Goal: Transaction & Acquisition: Subscribe to service/newsletter

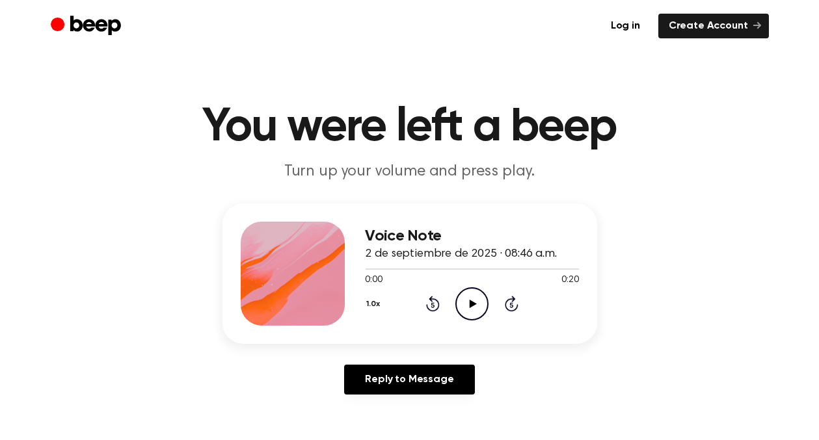
click at [479, 295] on icon "Play Audio" at bounding box center [471, 303] width 33 height 33
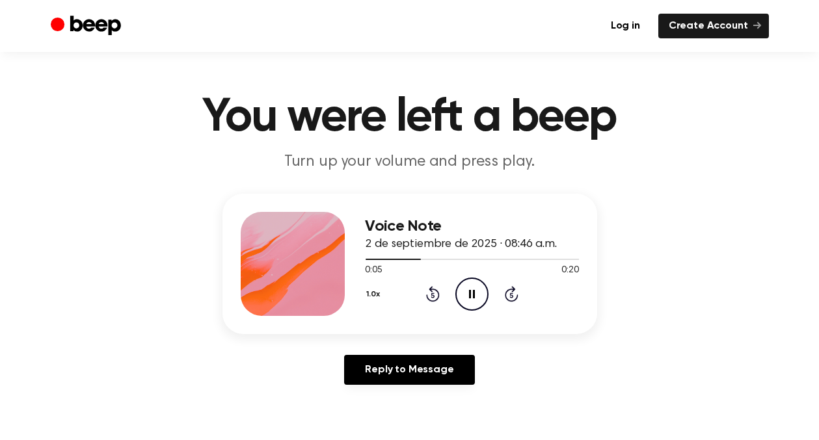
click at [511, 295] on icon at bounding box center [511, 295] width 3 height 5
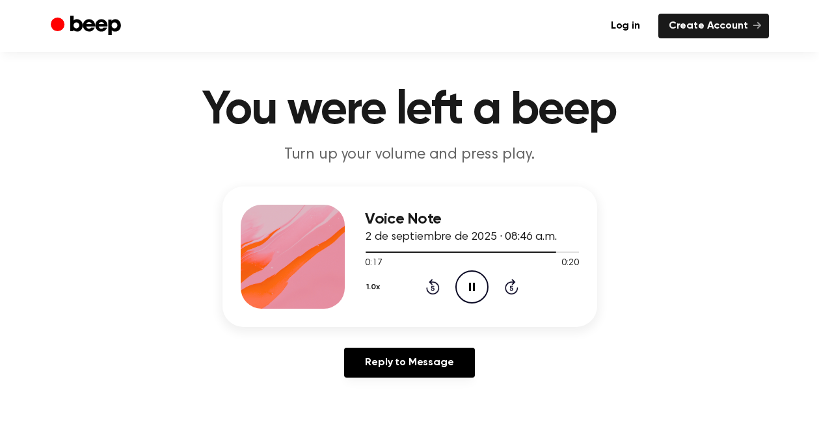
scroll to position [0, 0]
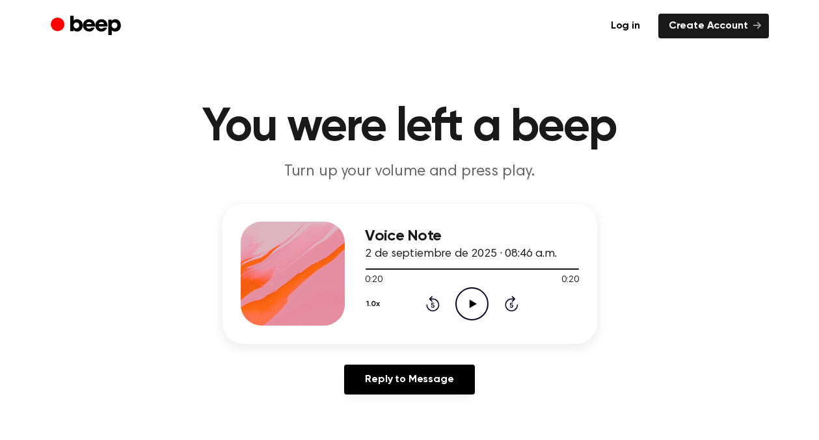
click at [477, 299] on icon "Play Audio" at bounding box center [471, 303] width 33 height 33
click at [431, 309] on icon at bounding box center [433, 304] width 14 height 16
click at [433, 301] on icon "Rewind 5 seconds" at bounding box center [432, 303] width 14 height 17
click at [432, 309] on icon "Rewind 5 seconds" at bounding box center [432, 303] width 14 height 17
click at [431, 303] on icon "Rewind 5 seconds" at bounding box center [432, 303] width 14 height 17
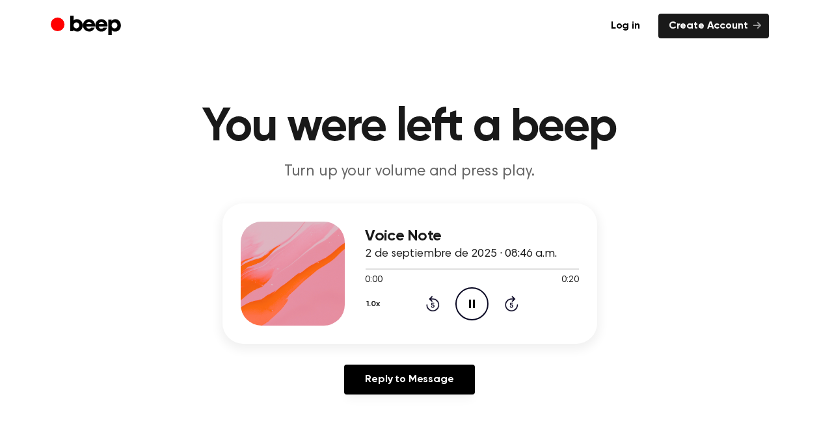
click at [427, 306] on icon at bounding box center [433, 304] width 14 height 16
click at [425, 302] on icon "Rewind 5 seconds" at bounding box center [432, 303] width 14 height 17
click at [432, 304] on icon at bounding box center [432, 305] width 3 height 5
click at [434, 306] on icon at bounding box center [432, 305] width 3 height 5
click at [432, 305] on icon "Rewind 5 seconds" at bounding box center [432, 303] width 14 height 17
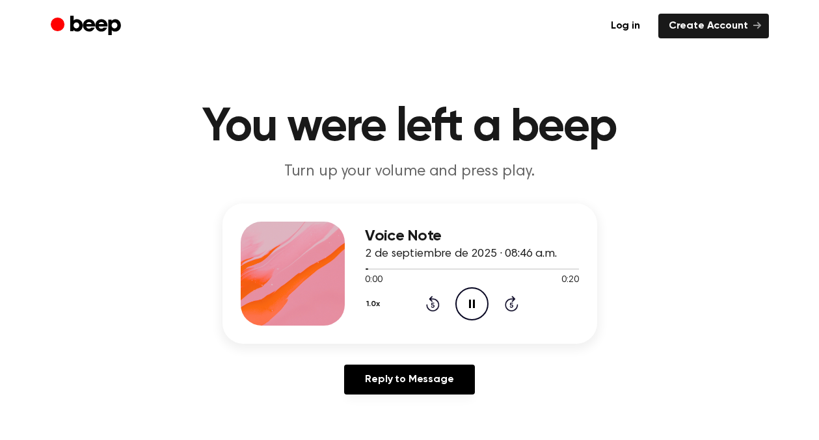
click at [511, 304] on icon at bounding box center [511, 305] width 3 height 5
click at [425, 302] on div "1.0x Rewind 5 seconds Pause Audio Skip 5 seconds" at bounding box center [471, 303] width 213 height 33
click at [427, 311] on icon "Rewind 5 seconds" at bounding box center [432, 303] width 14 height 17
click at [430, 295] on icon "Rewind 5 seconds" at bounding box center [432, 303] width 14 height 17
click at [426, 295] on icon "Rewind 5 seconds" at bounding box center [432, 303] width 14 height 17
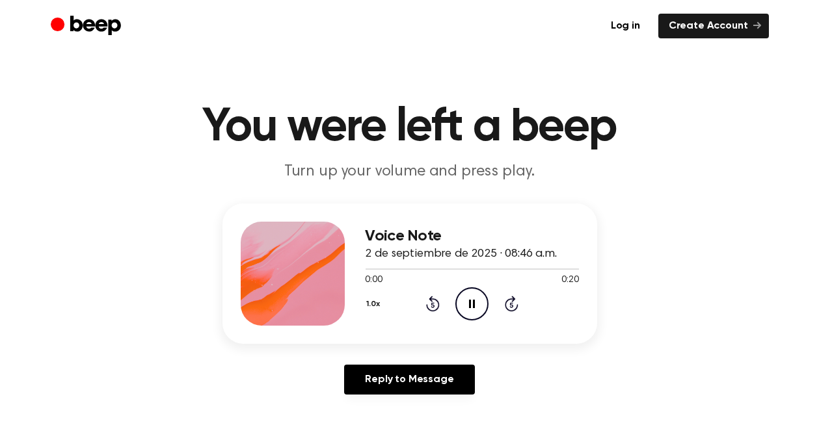
click at [427, 297] on icon "Rewind 5 seconds" at bounding box center [432, 303] width 14 height 17
click at [432, 304] on icon at bounding box center [432, 305] width 3 height 5
click at [427, 298] on icon "Rewind 5 seconds" at bounding box center [432, 303] width 14 height 17
click at [429, 284] on div "0:00 0:20" at bounding box center [471, 281] width 213 height 14
click at [427, 294] on div "1.0x Rewind 5 seconds Pause Audio Skip 5 seconds" at bounding box center [471, 303] width 213 height 33
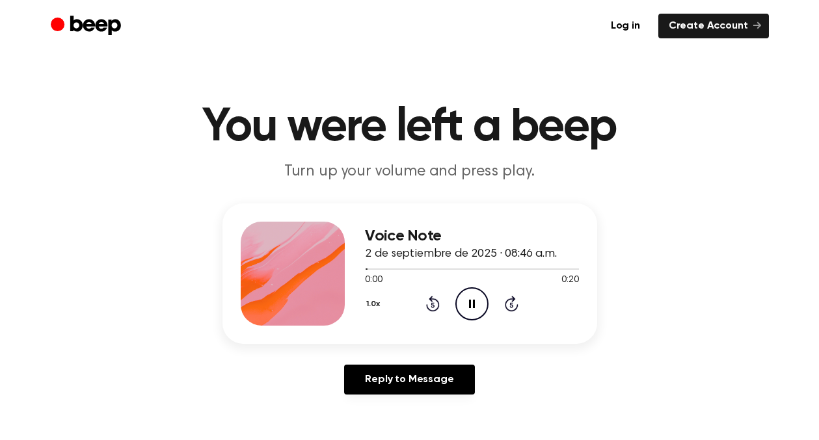
click at [424, 283] on div "0:00 0:20" at bounding box center [471, 281] width 213 height 14
click at [432, 304] on icon at bounding box center [432, 305] width 3 height 5
click at [438, 306] on icon at bounding box center [433, 304] width 14 height 16
click at [427, 306] on icon at bounding box center [433, 304] width 14 height 16
click at [432, 304] on icon at bounding box center [432, 305] width 3 height 5
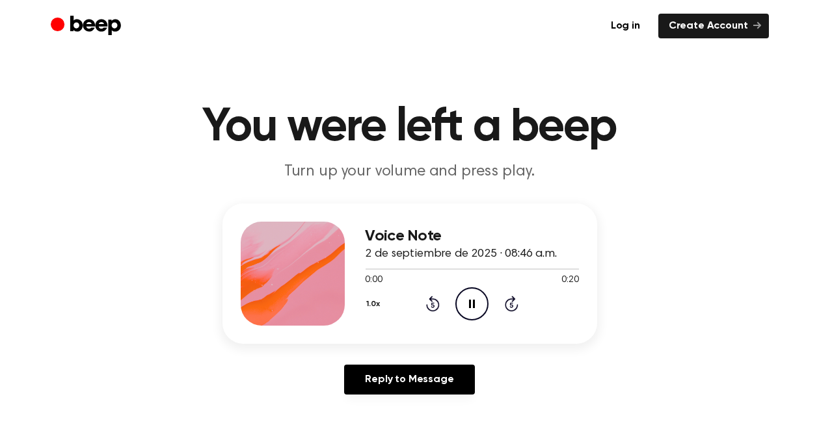
click at [436, 295] on icon "Rewind 5 seconds" at bounding box center [432, 303] width 14 height 17
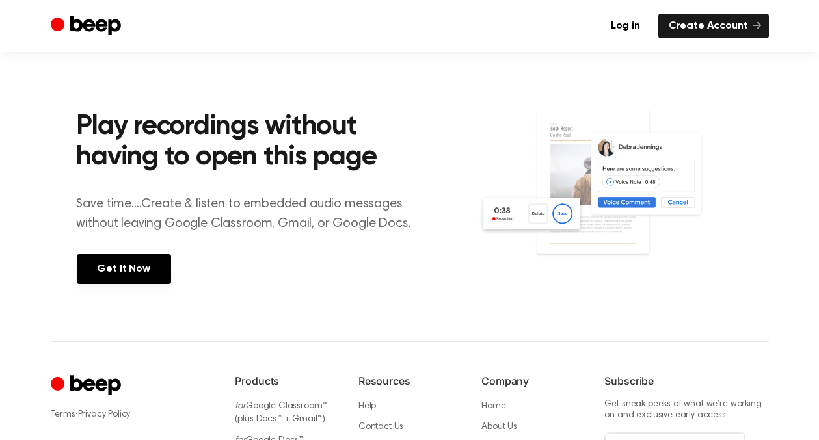
scroll to position [457, 0]
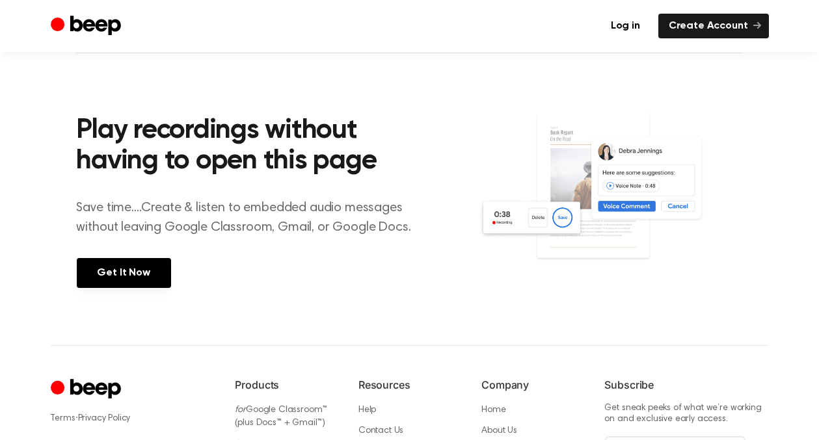
click at [139, 264] on link "Get It Now" at bounding box center [124, 273] width 94 height 30
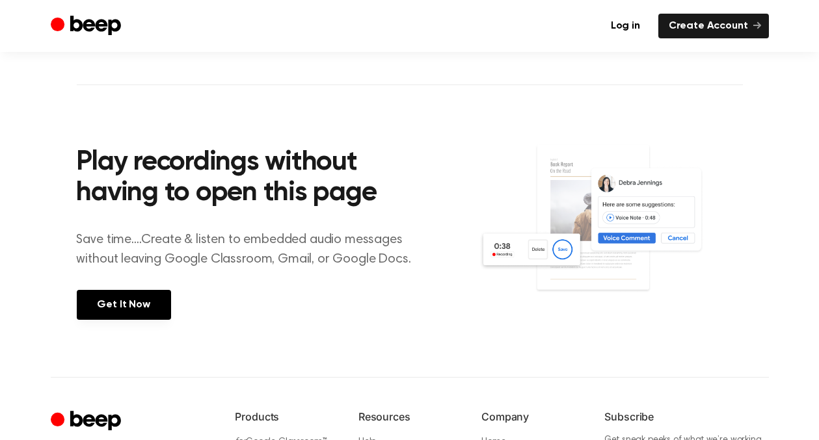
scroll to position [421, 0]
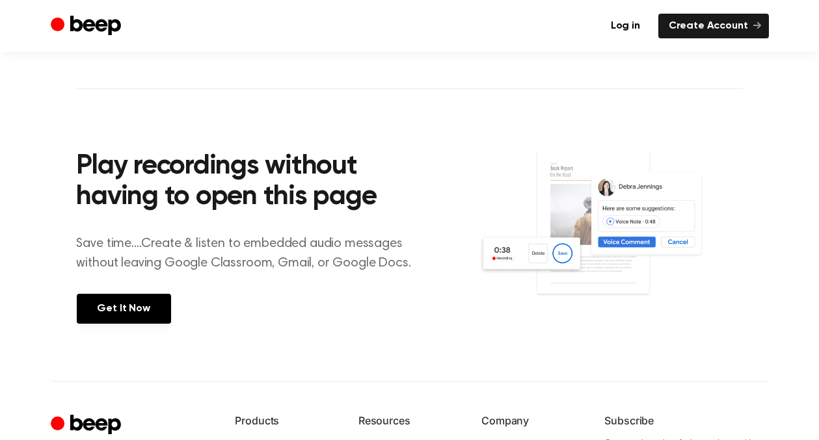
click at [137, 312] on link "Get It Now" at bounding box center [124, 309] width 94 height 30
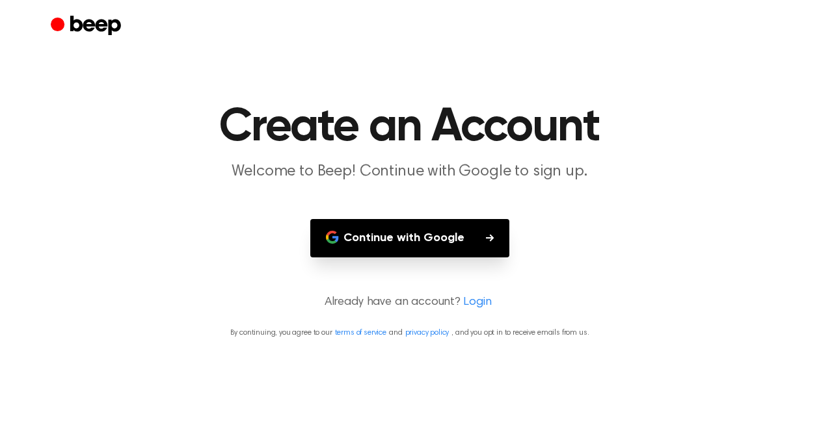
click at [412, 243] on button "Continue with Google" at bounding box center [409, 238] width 199 height 38
click at [468, 236] on button "Continue with Google" at bounding box center [409, 238] width 199 height 38
click at [363, 247] on button "Continue with Google" at bounding box center [409, 238] width 199 height 38
click at [373, 222] on button "Continue with Google" at bounding box center [409, 238] width 199 height 38
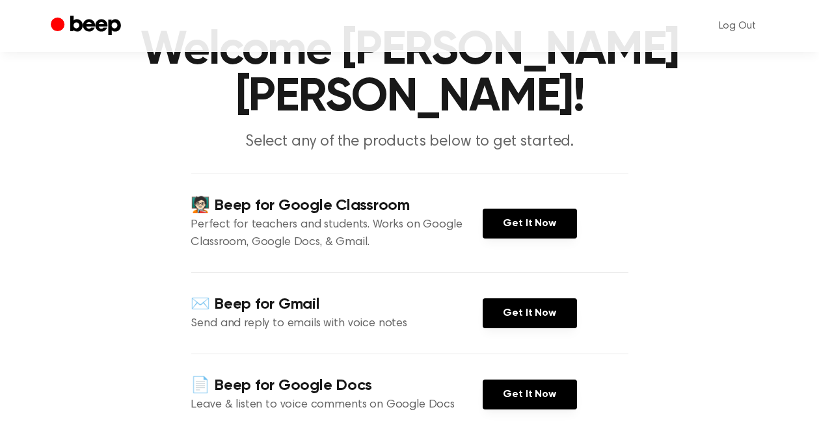
scroll to position [73, 0]
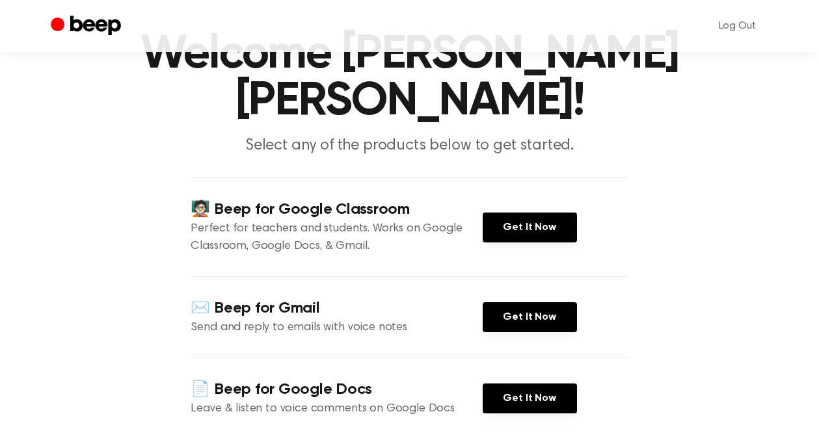
click at [547, 222] on link "Get It Now" at bounding box center [530, 228] width 94 height 30
